Goal: Book appointment/travel/reservation

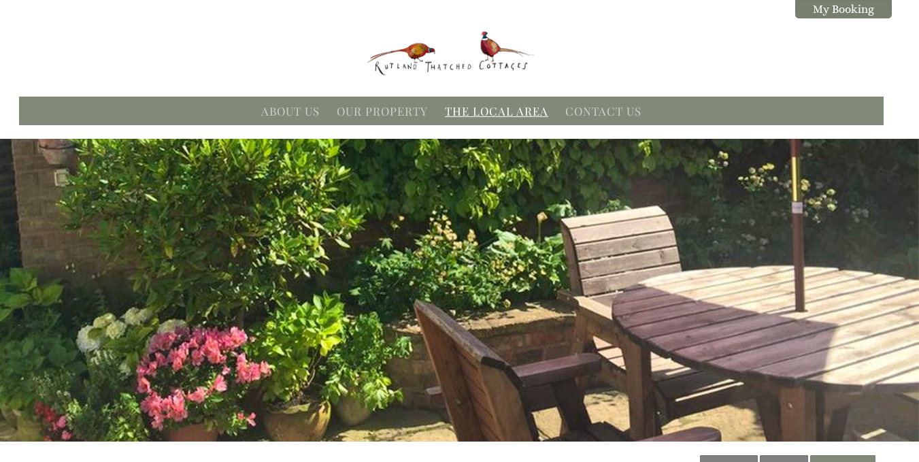
click at [533, 112] on link "The Local Area" at bounding box center [496, 110] width 103 height 15
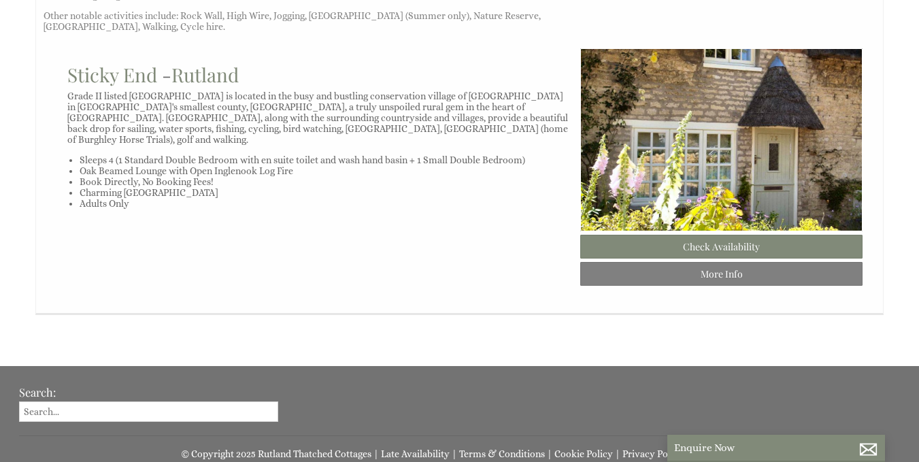
scroll to position [1226, 0]
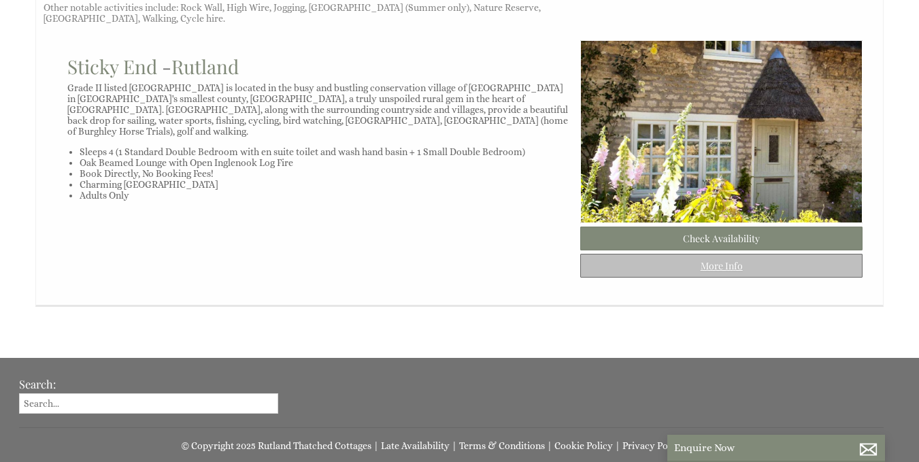
click at [779, 254] on link "More Info" at bounding box center [721, 266] width 282 height 24
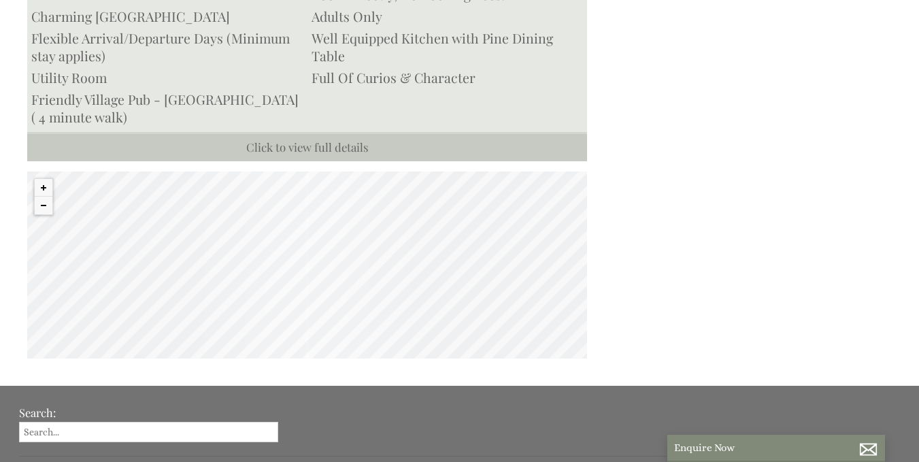
scroll to position [809, 0]
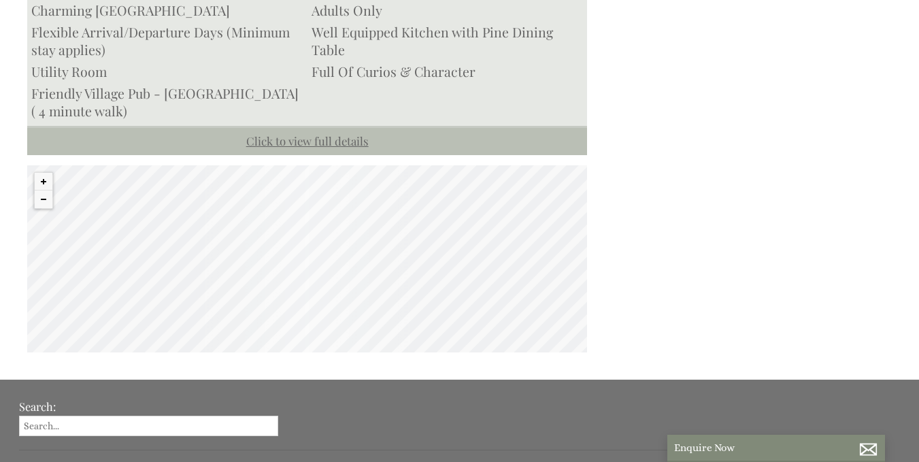
click at [314, 126] on link "Click to view full details" at bounding box center [307, 140] width 560 height 29
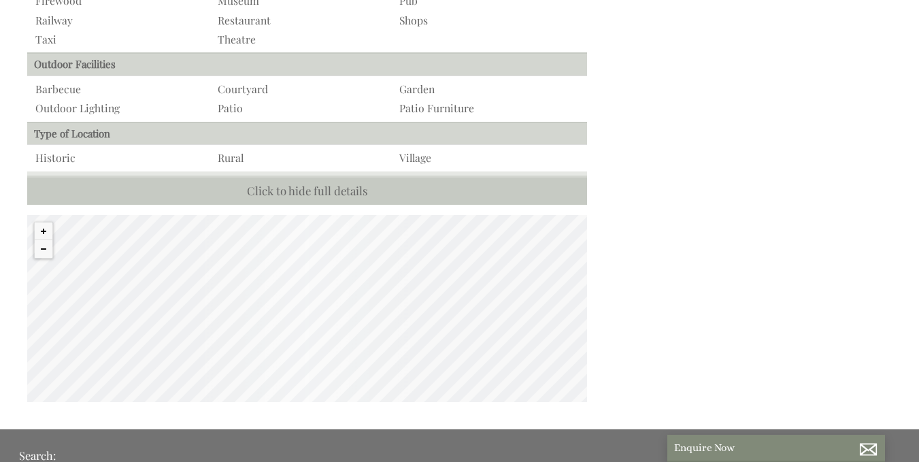
scroll to position [1504, 0]
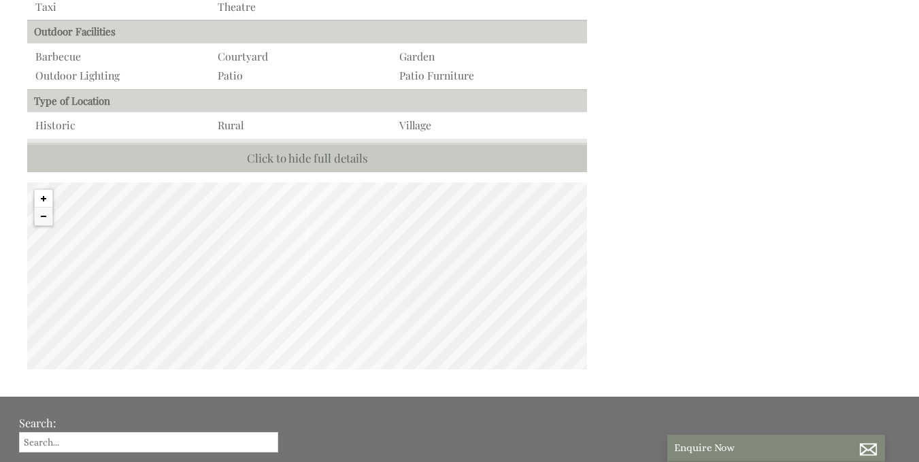
click at [40, 190] on button "Zoom in" at bounding box center [44, 199] width 18 height 18
click at [43, 190] on button "Zoom in" at bounding box center [44, 199] width 18 height 18
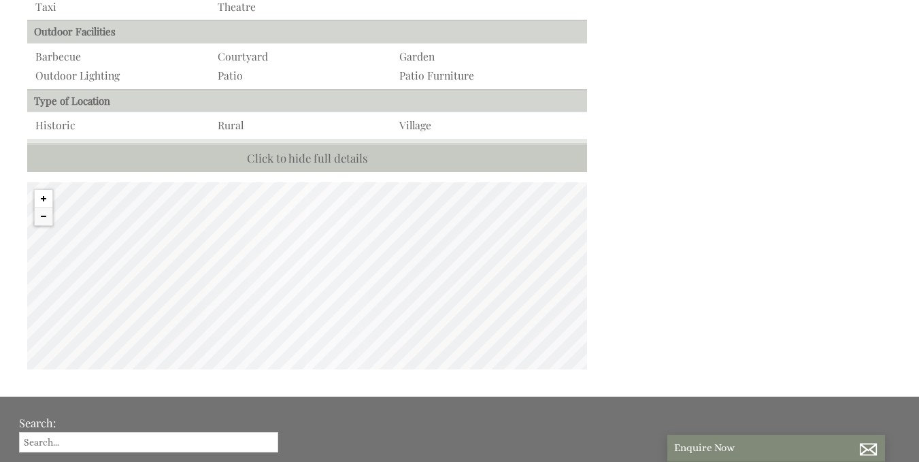
click at [43, 190] on button "Zoom in" at bounding box center [44, 199] width 18 height 18
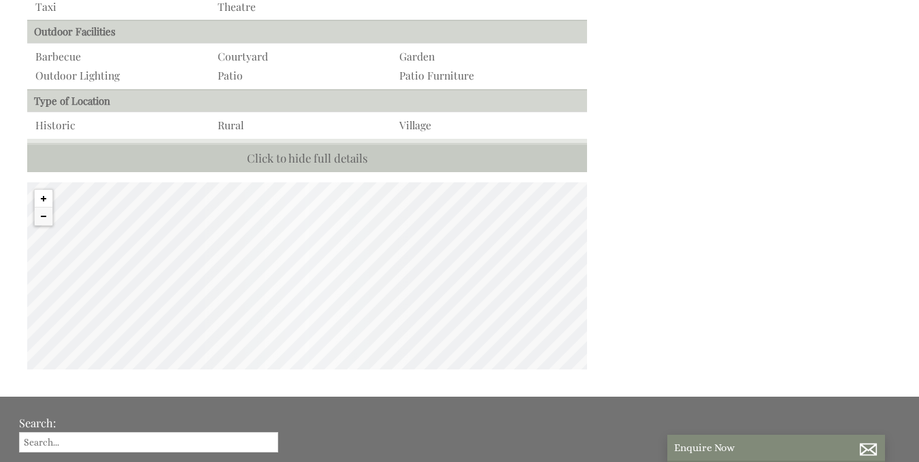
click at [43, 190] on button "Zoom in" at bounding box center [44, 199] width 18 height 18
click at [45, 207] on button "Zoom out" at bounding box center [44, 216] width 18 height 18
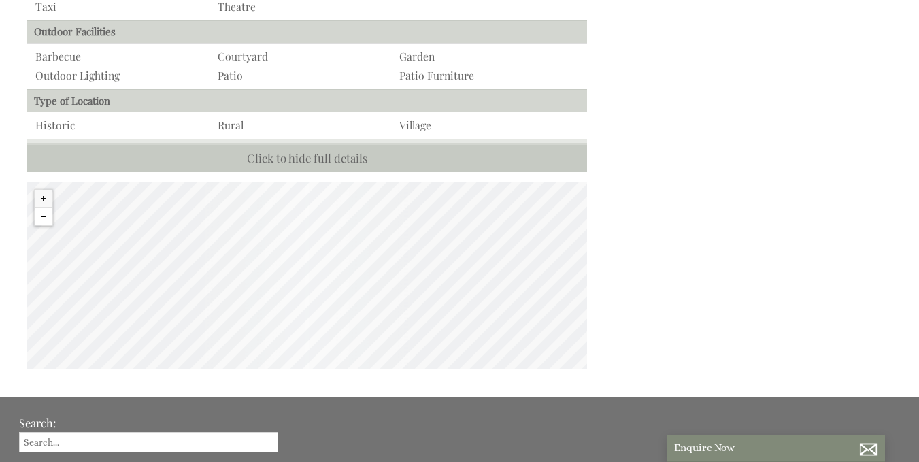
click at [49, 207] on button "Zoom out" at bounding box center [44, 216] width 18 height 18
click at [50, 207] on button "Zoom out" at bounding box center [44, 216] width 18 height 18
click at [42, 207] on button "Zoom out" at bounding box center [44, 216] width 18 height 18
click at [44, 207] on button "Zoom out" at bounding box center [44, 216] width 18 height 18
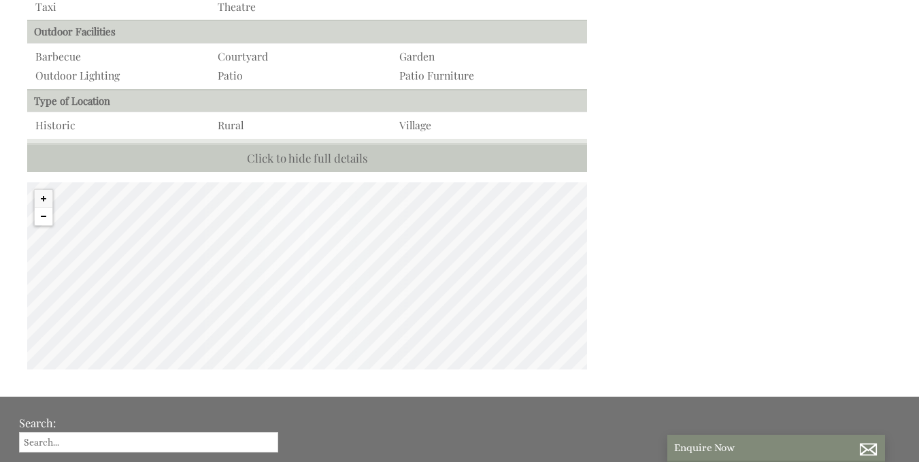
click at [44, 207] on button "Zoom out" at bounding box center [44, 216] width 18 height 18
